Goal: Information Seeking & Learning: Learn about a topic

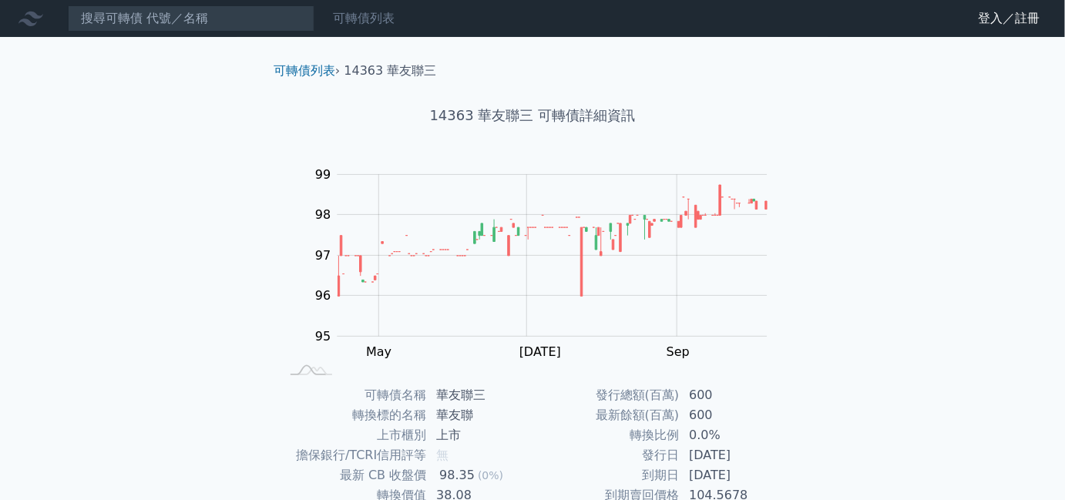
click at [345, 25] on link "可轉債列表" at bounding box center [364, 18] width 62 height 15
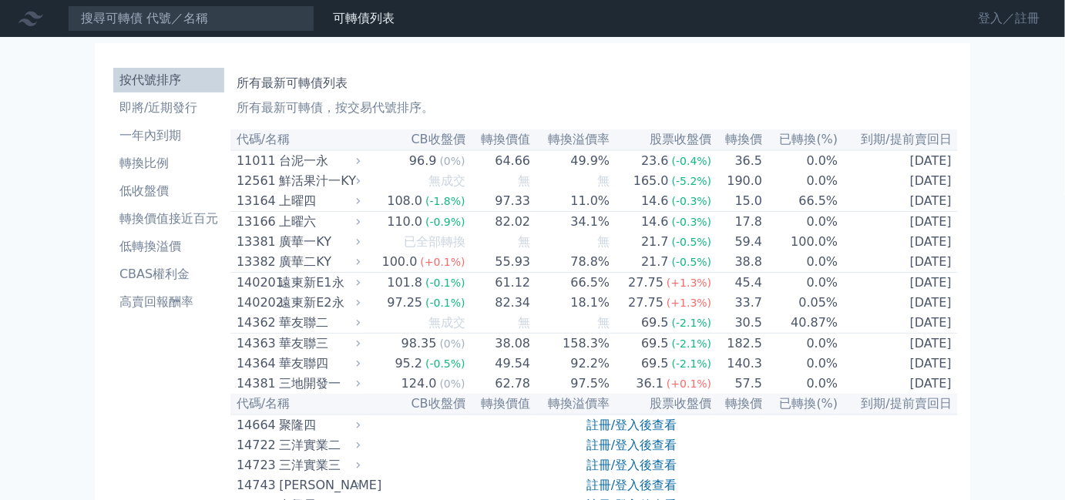
click at [993, 22] on link "登入／註冊" at bounding box center [1010, 18] width 86 height 25
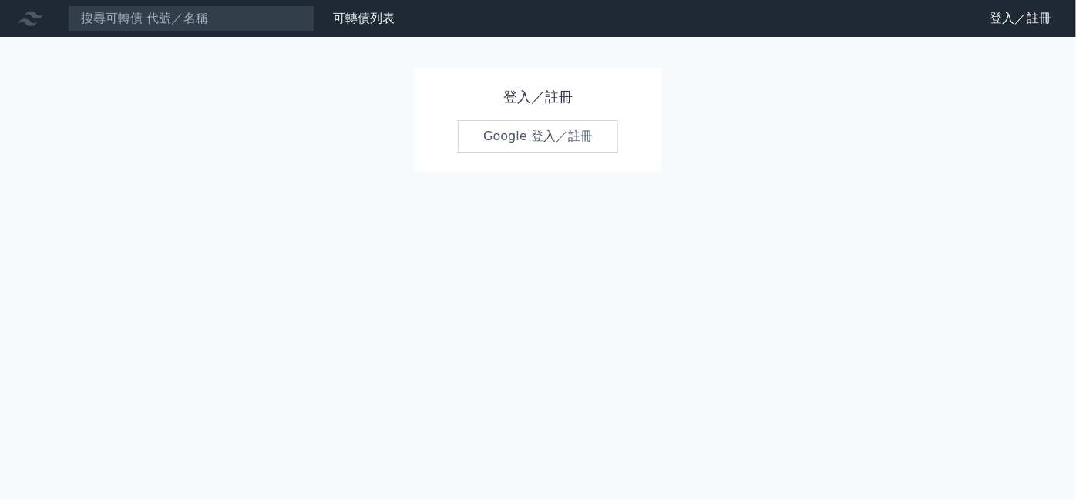
click at [569, 133] on link "Google 登入／註冊" at bounding box center [538, 136] width 160 height 32
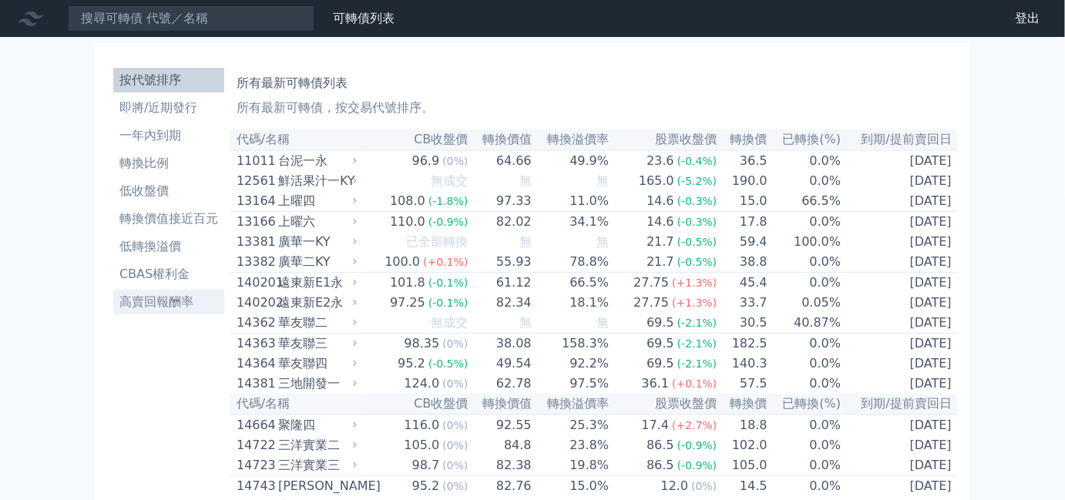
click at [160, 301] on li "高賣回報酬率" at bounding box center [168, 302] width 111 height 19
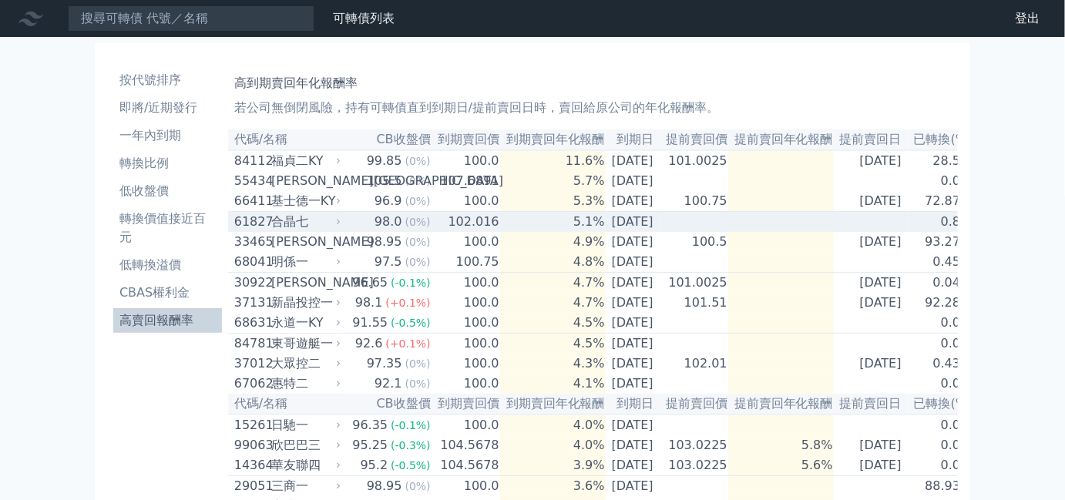
click at [263, 230] on div "61827" at bounding box center [250, 222] width 33 height 19
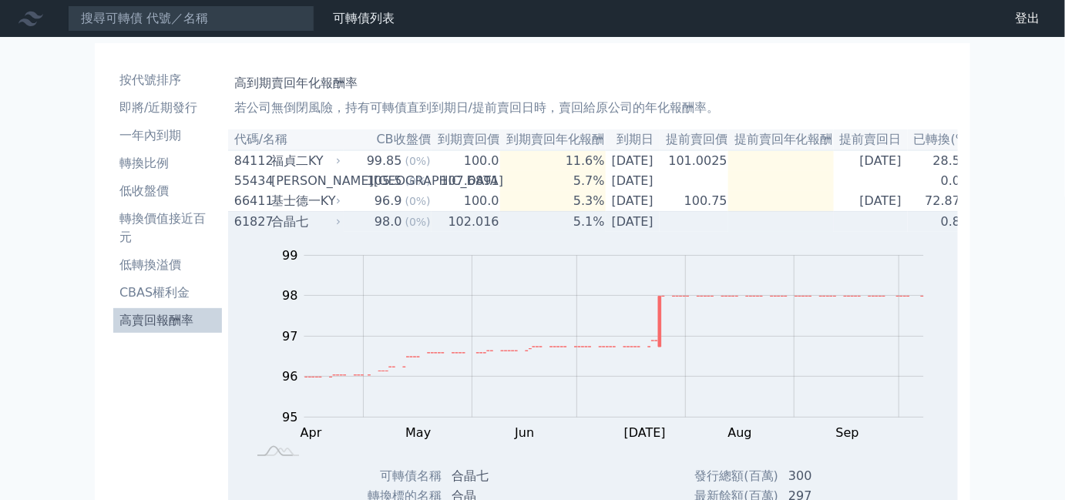
click at [334, 227] on icon at bounding box center [338, 221] width 9 height 9
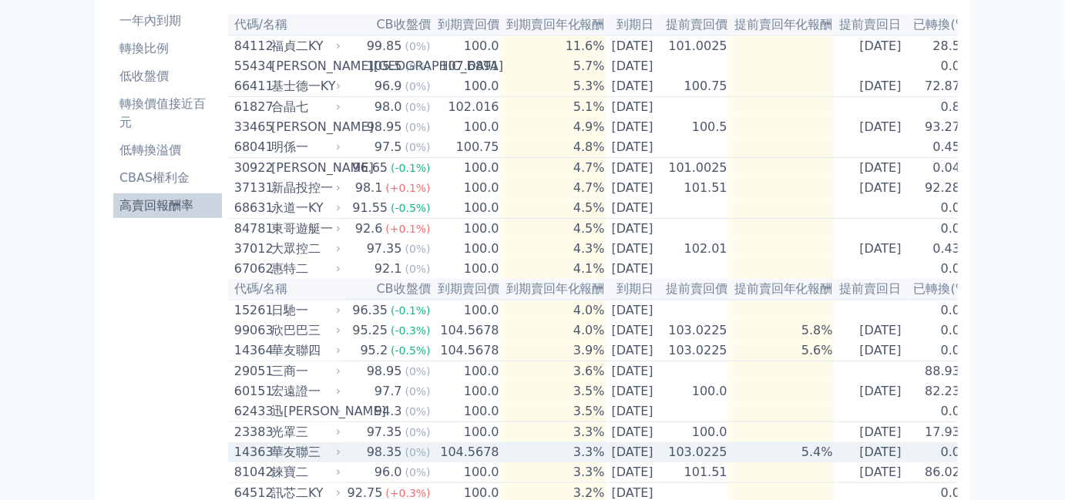
scroll to position [115, 0]
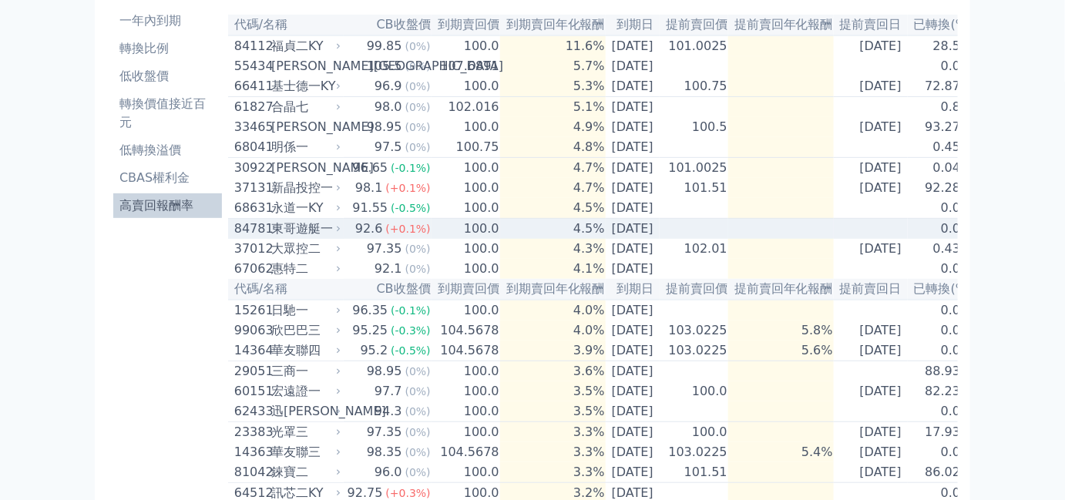
click at [335, 234] on icon at bounding box center [338, 228] width 9 height 9
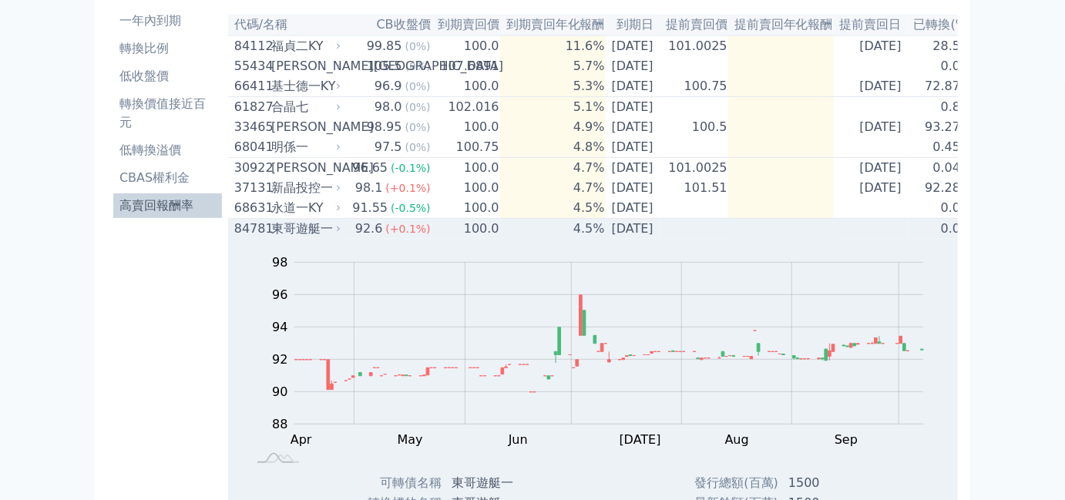
click at [335, 234] on icon at bounding box center [338, 228] width 9 height 9
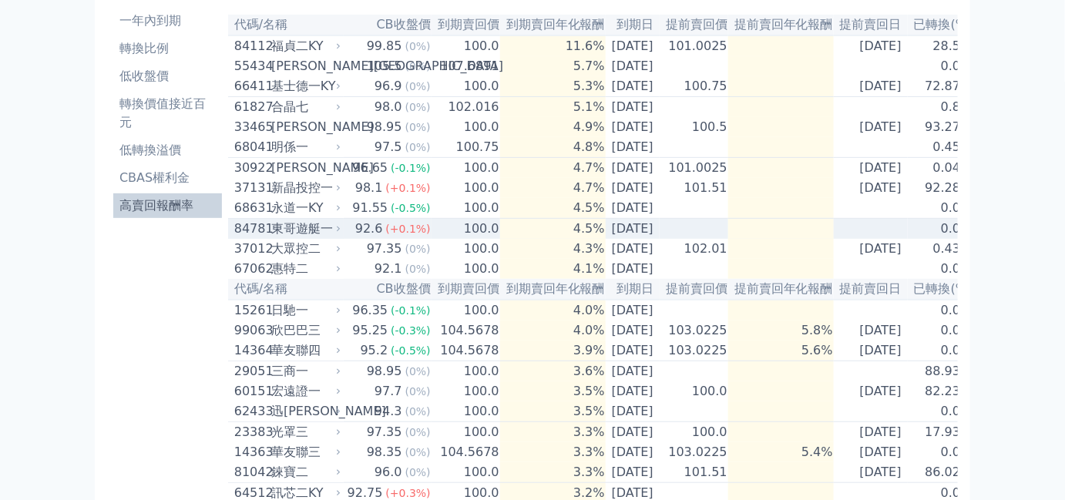
click at [335, 234] on icon at bounding box center [338, 228] width 9 height 9
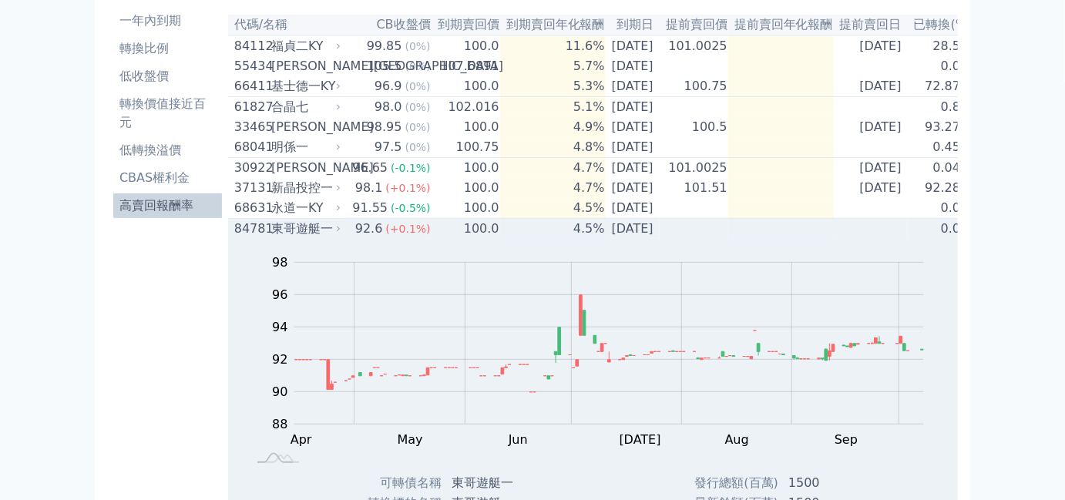
click at [337, 234] on icon at bounding box center [338, 228] width 9 height 9
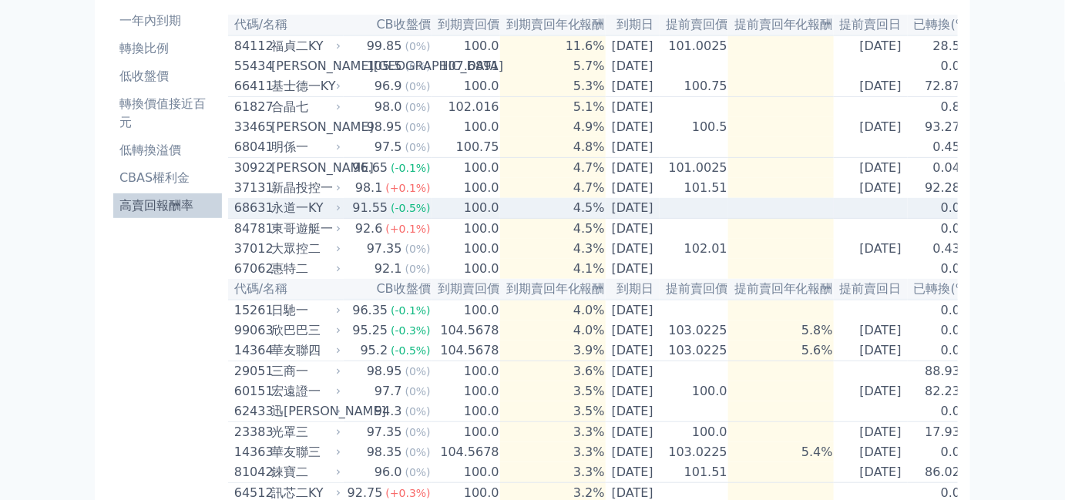
click at [335, 213] on icon at bounding box center [338, 208] width 9 height 9
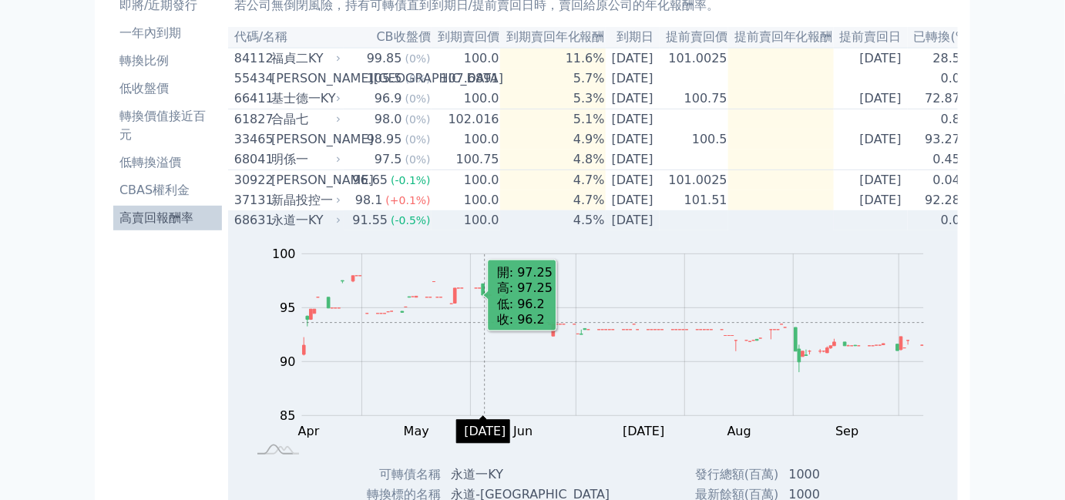
scroll to position [69, 0]
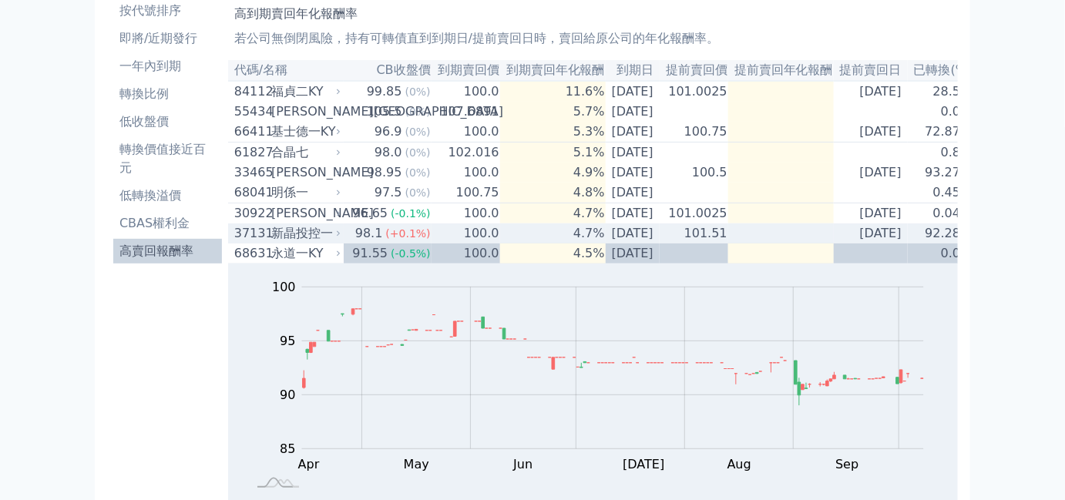
click at [335, 238] on icon at bounding box center [338, 233] width 9 height 9
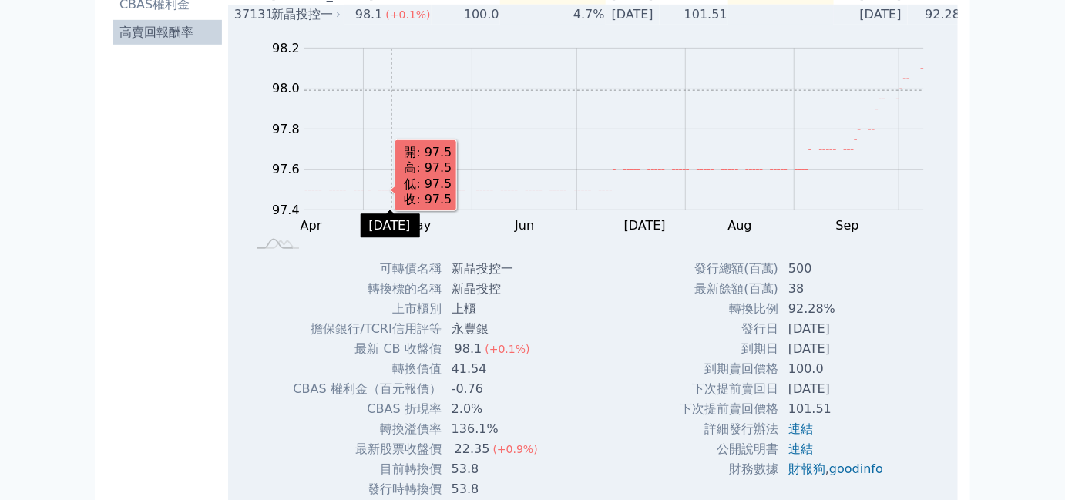
scroll to position [420, 0]
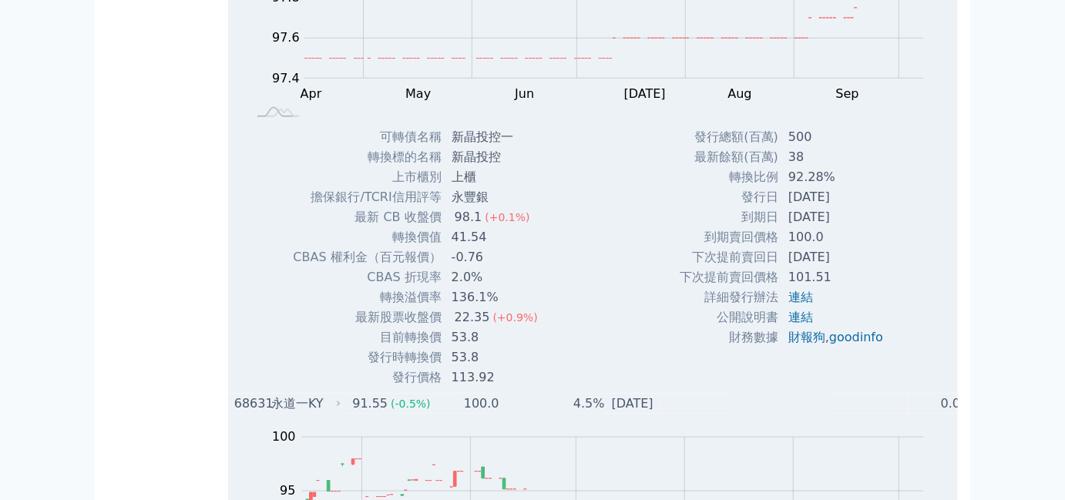
click at [334, 409] on icon at bounding box center [338, 403] width 9 height 9
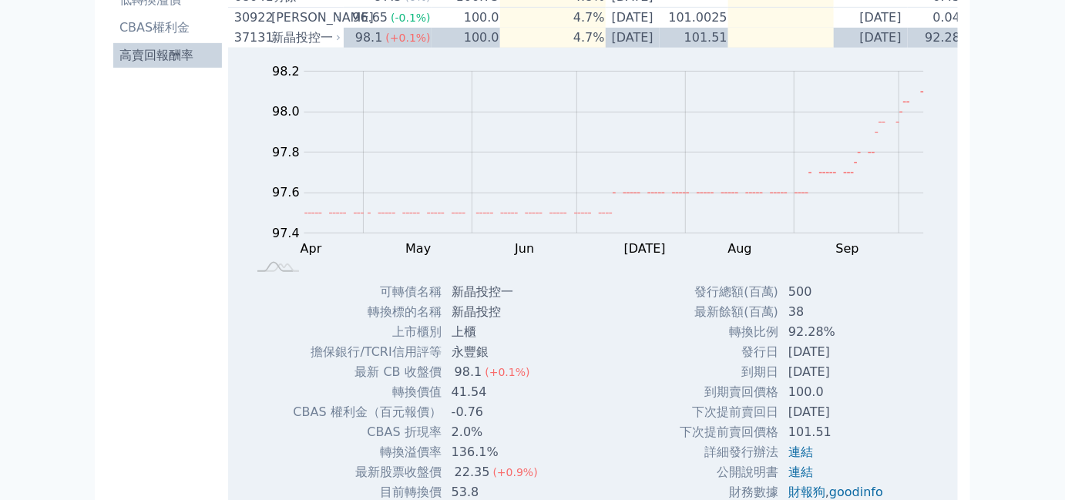
scroll to position [125, 0]
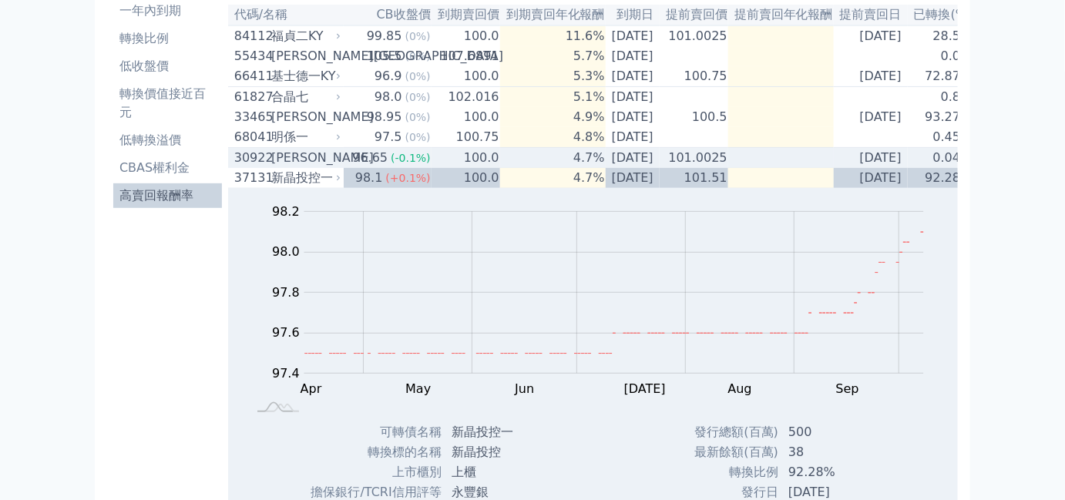
click at [328, 167] on div "[PERSON_NAME]" at bounding box center [304, 158] width 66 height 19
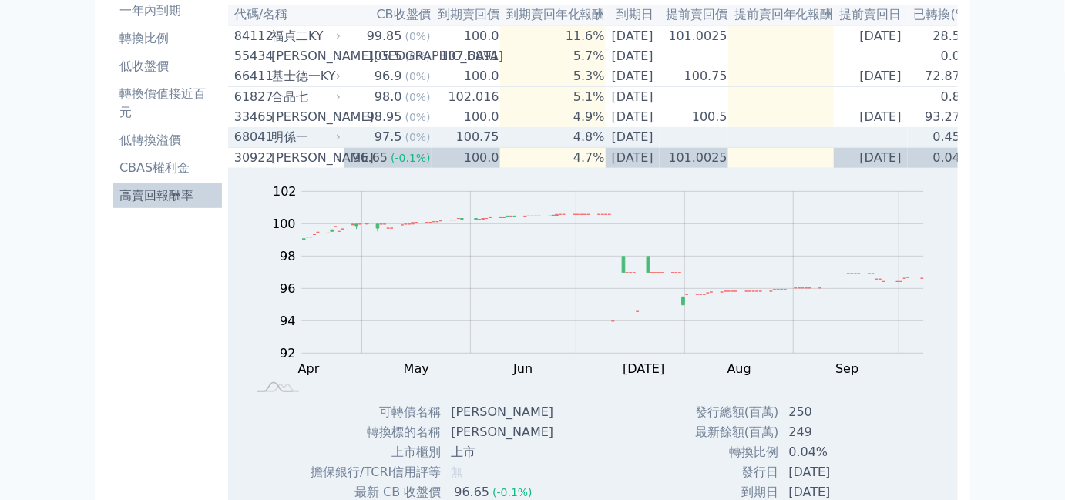
click at [337, 140] on icon at bounding box center [338, 137] width 3 height 5
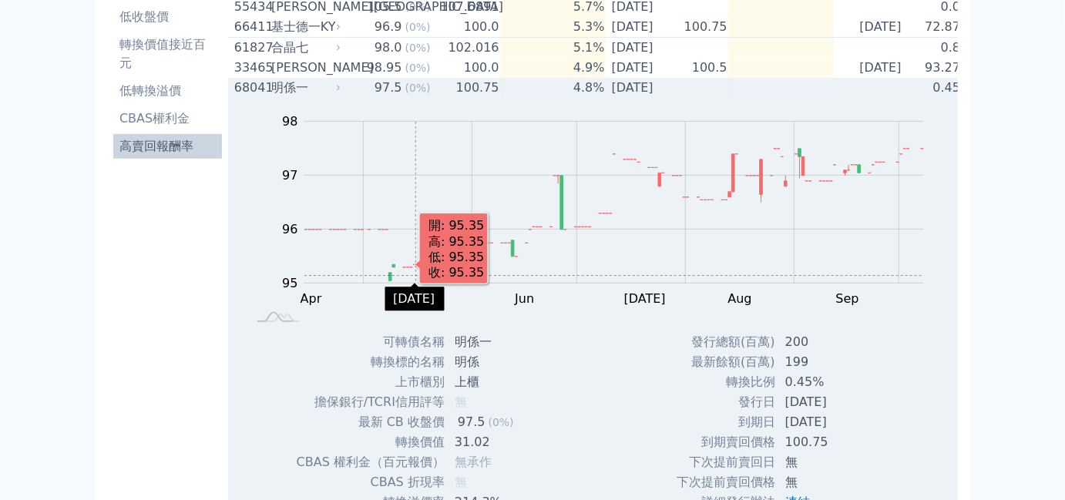
scroll to position [56, 0]
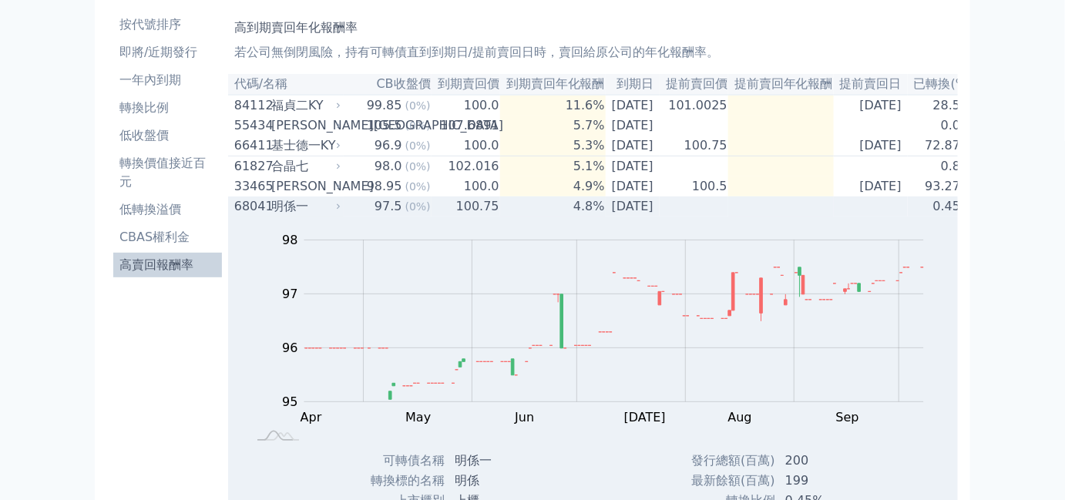
click at [336, 211] on icon at bounding box center [338, 206] width 9 height 9
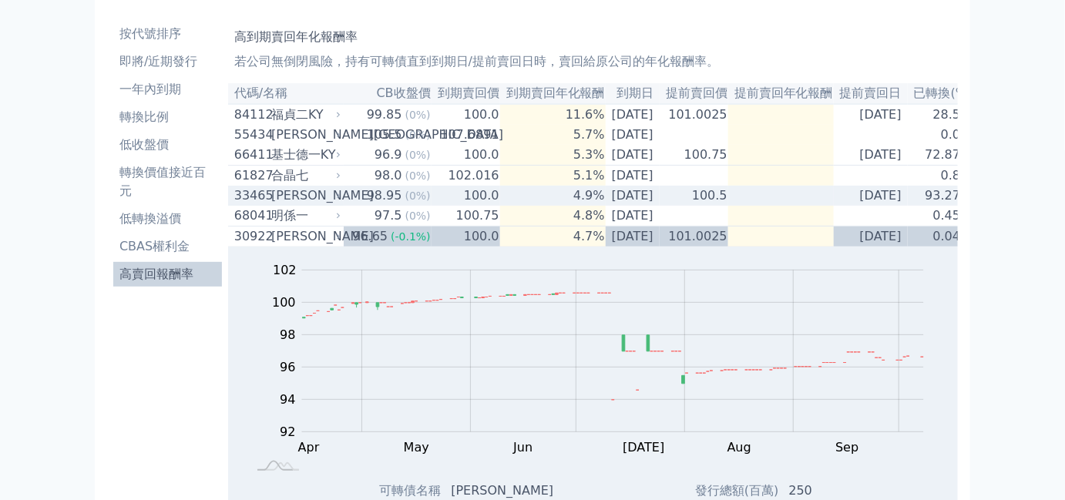
scroll to position [69, 0]
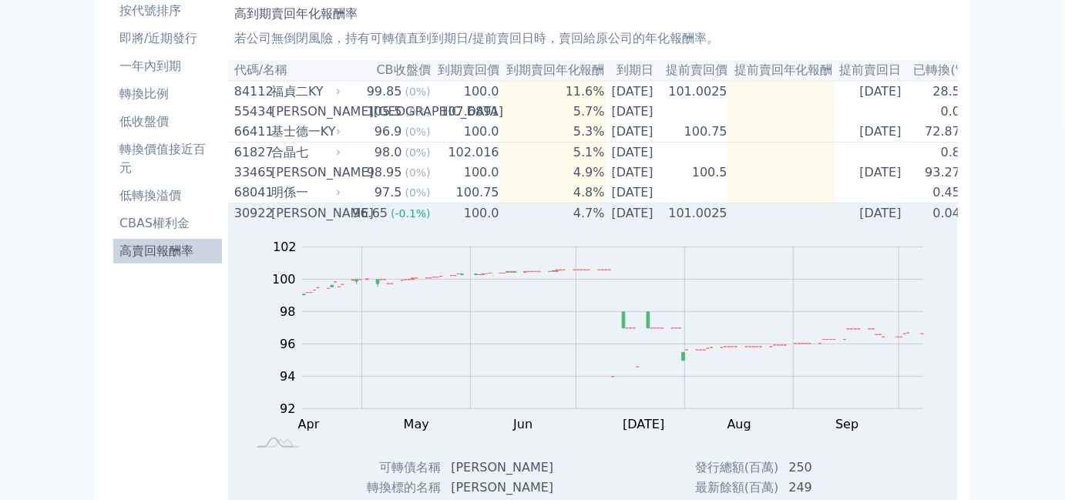
click at [334, 218] on icon at bounding box center [338, 213] width 9 height 9
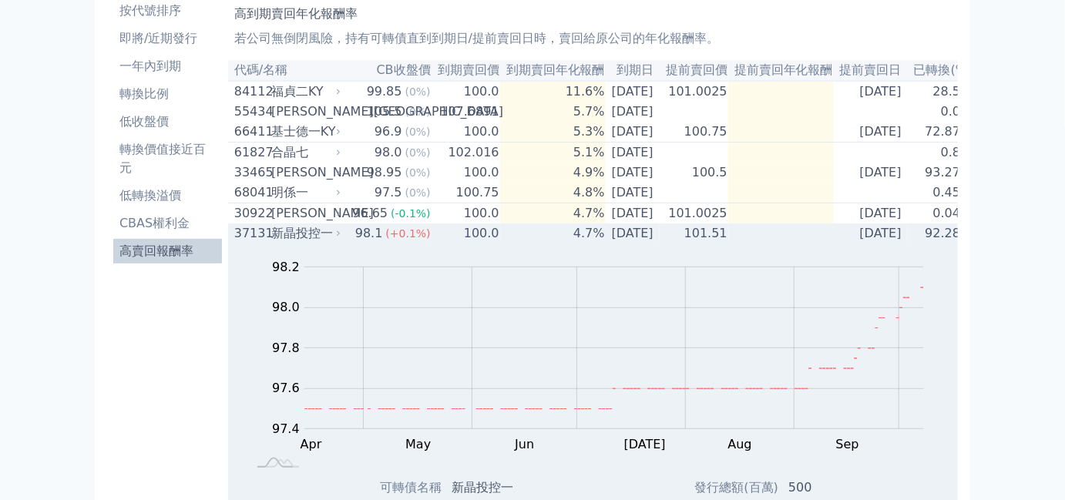
click at [341, 243] on div "37131 新晶投控一" at bounding box center [288, 233] width 109 height 19
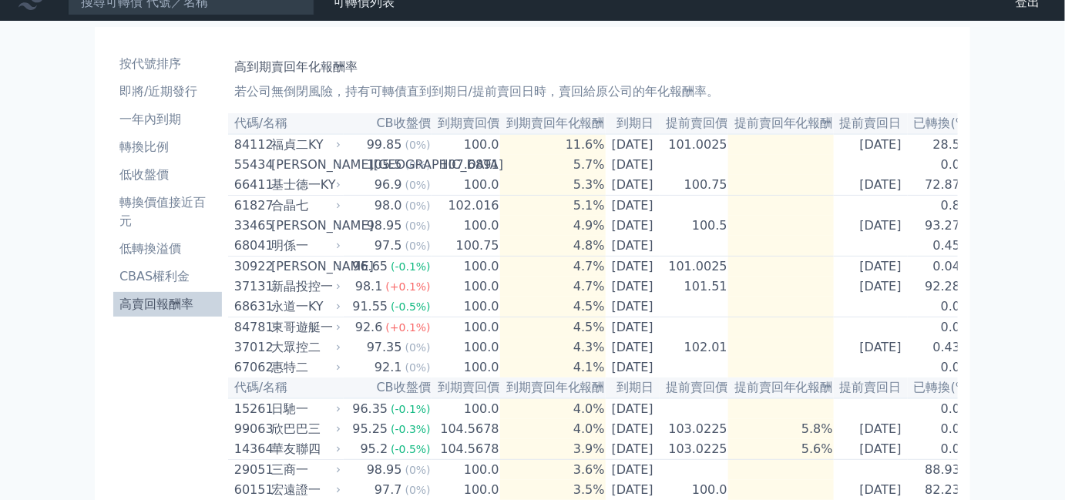
scroll to position [0, 0]
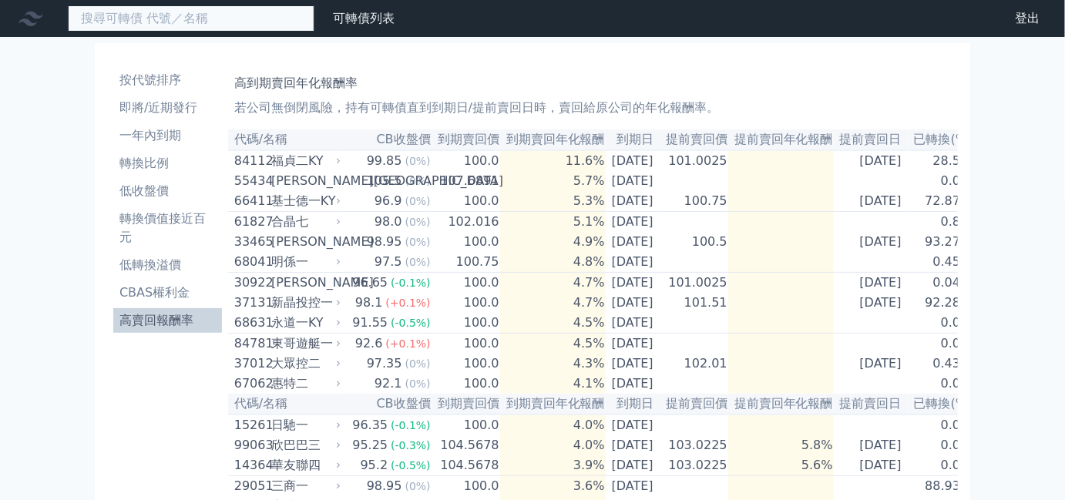
click at [160, 22] on input at bounding box center [191, 18] width 247 height 26
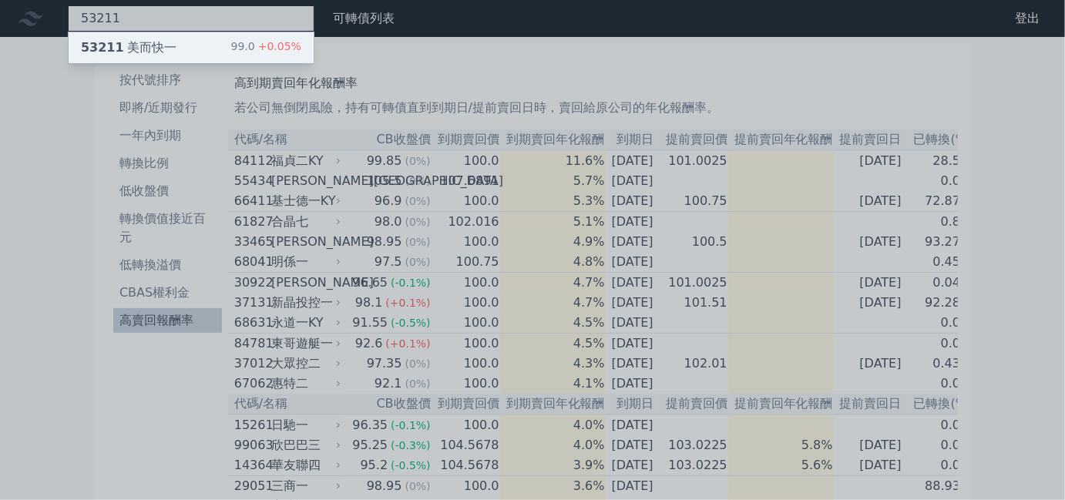
type input "53211"
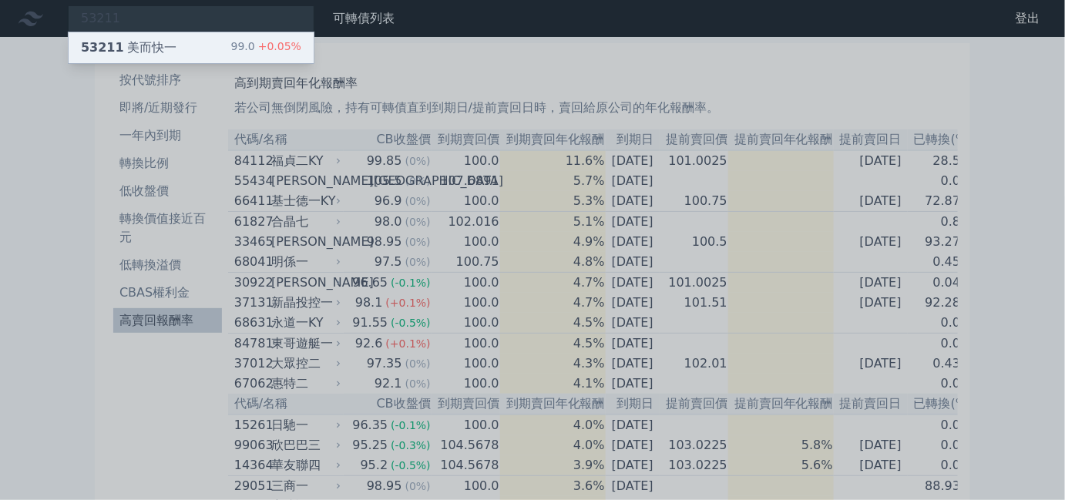
click at [163, 40] on div "53211 美而快一" at bounding box center [129, 48] width 96 height 19
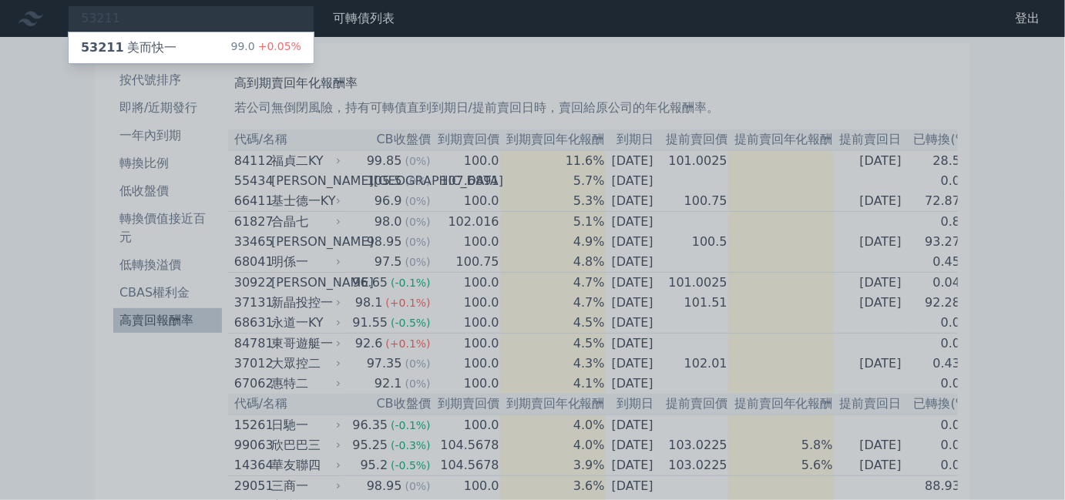
click at [103, 287] on div at bounding box center [532, 250] width 1065 height 500
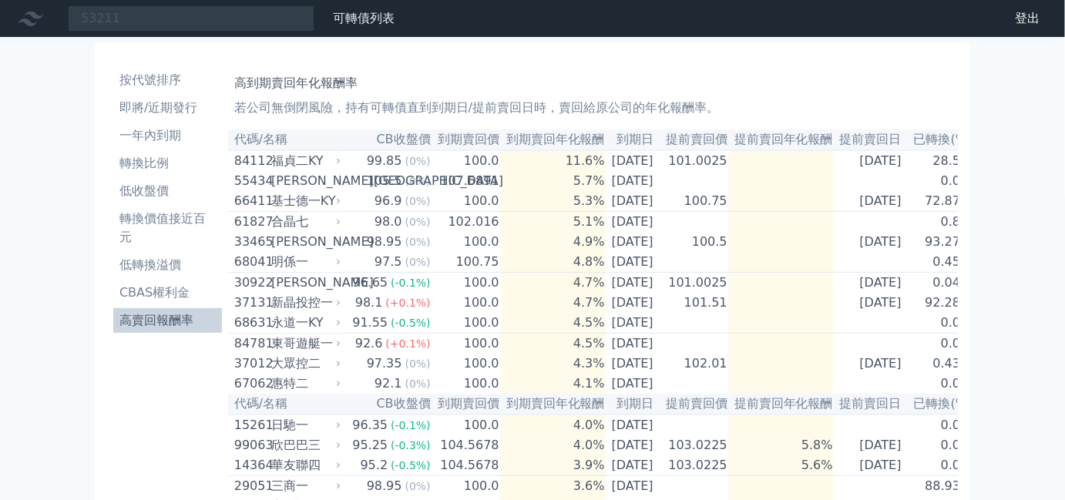
click at [146, 323] on li "高賣回報酬率" at bounding box center [167, 320] width 109 height 19
click at [156, 265] on li "低轉換溢價" at bounding box center [167, 265] width 109 height 19
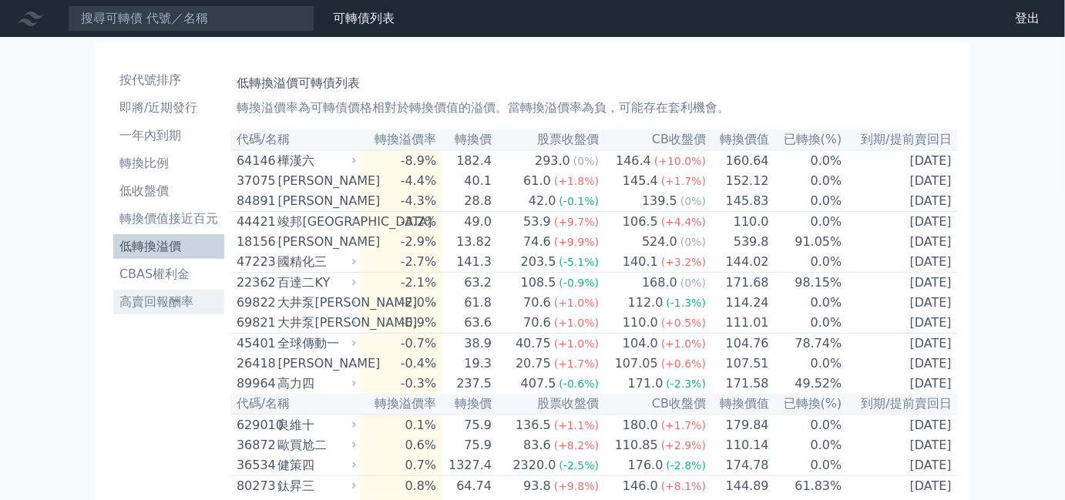
click at [161, 303] on li "高賣回報酬率" at bounding box center [168, 302] width 111 height 19
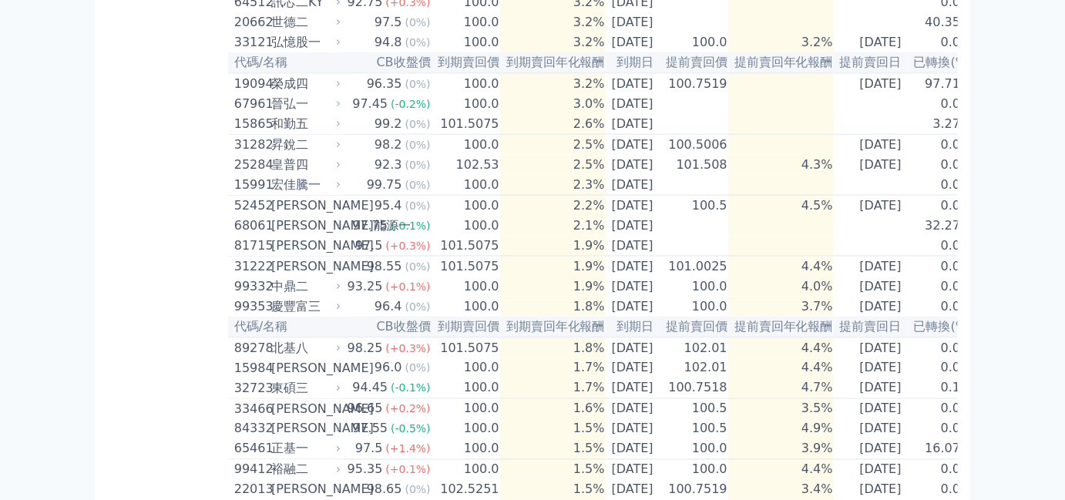
scroll to position [631, 0]
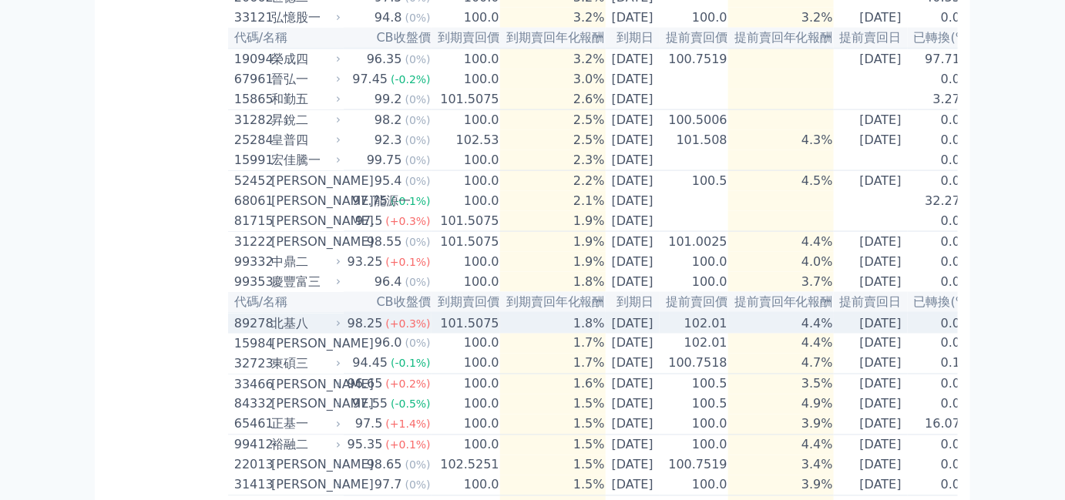
click at [863, 334] on td "[DATE]" at bounding box center [871, 323] width 74 height 21
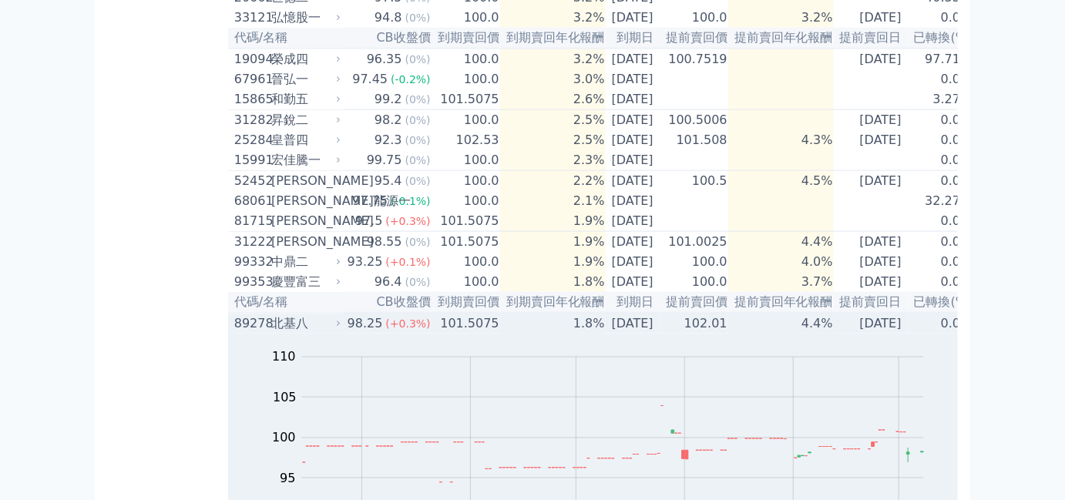
click at [335, 328] on icon at bounding box center [338, 323] width 9 height 9
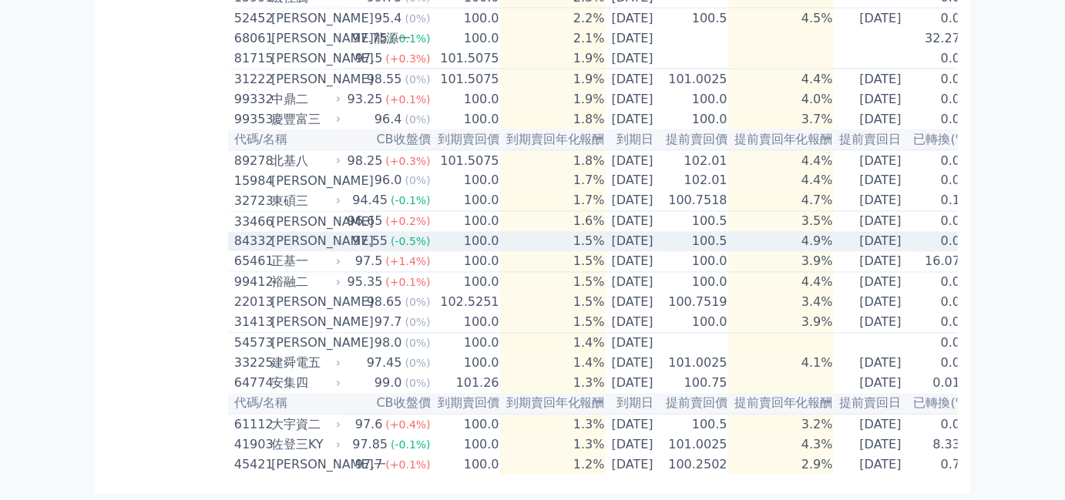
scroll to position [886, 0]
